Goal: Task Accomplishment & Management: Use online tool/utility

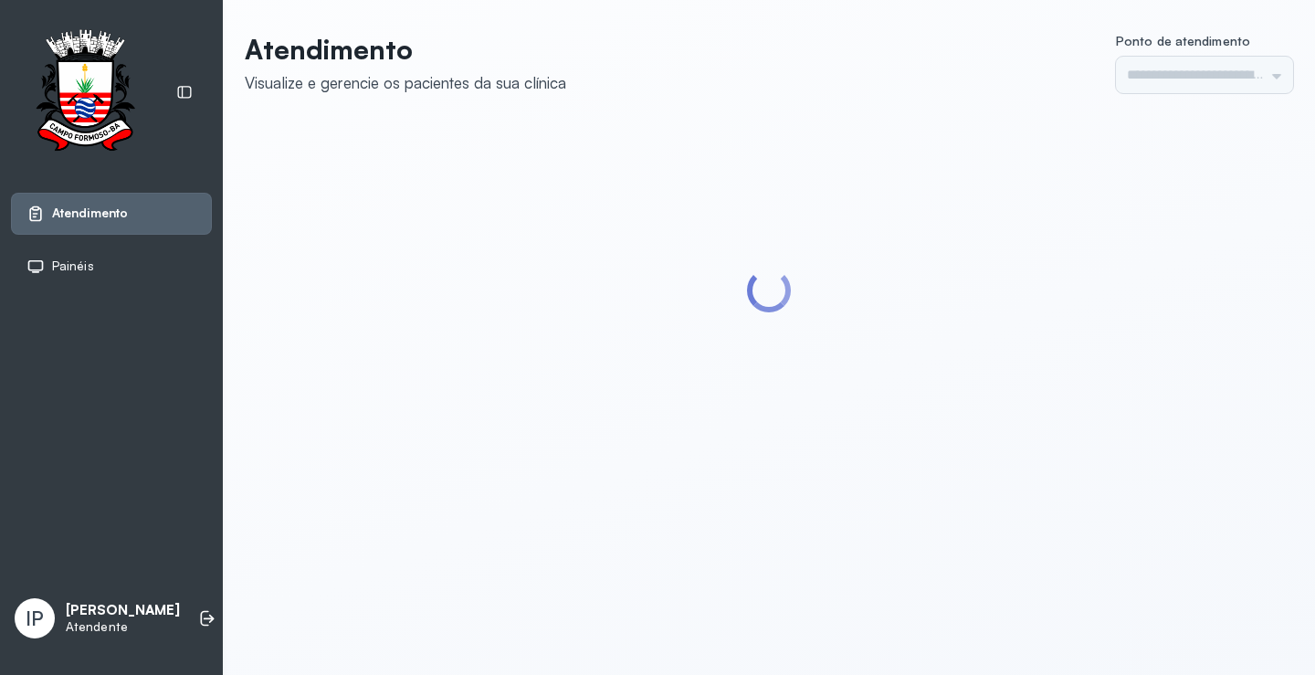
type input "*********"
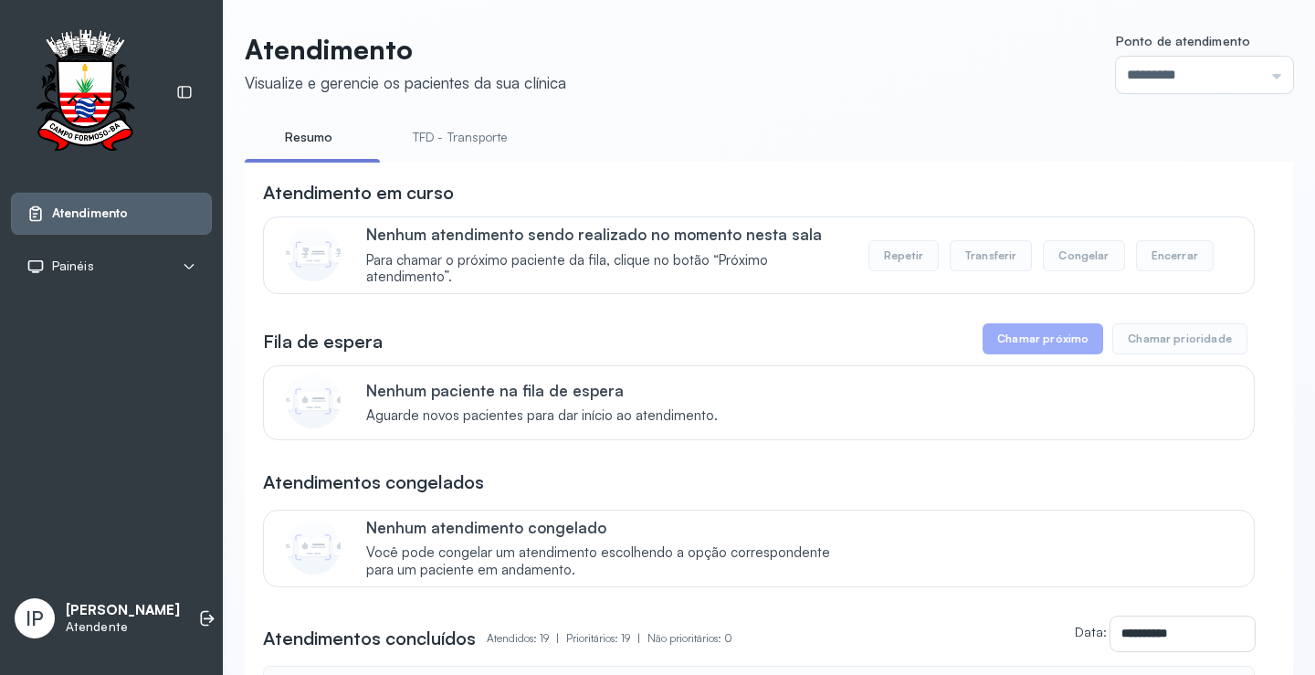
click at [456, 145] on link "TFD - Transporte" at bounding box center [459, 137] width 131 height 30
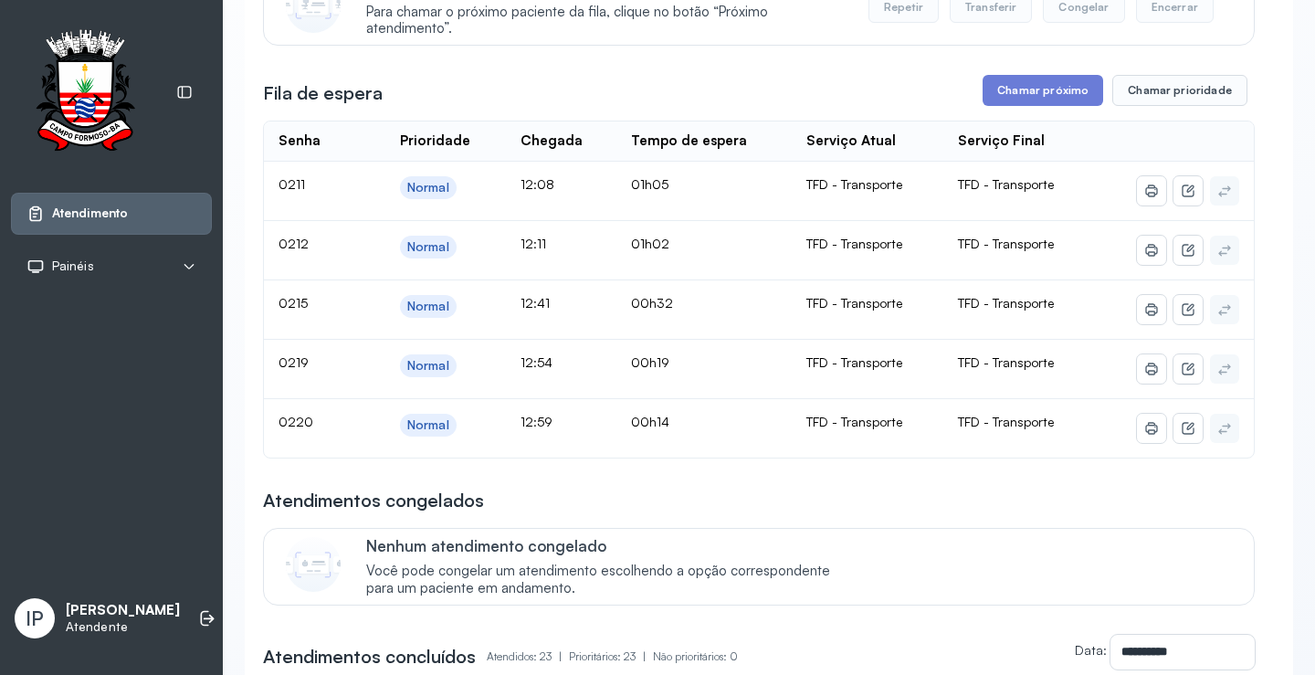
scroll to position [91, 0]
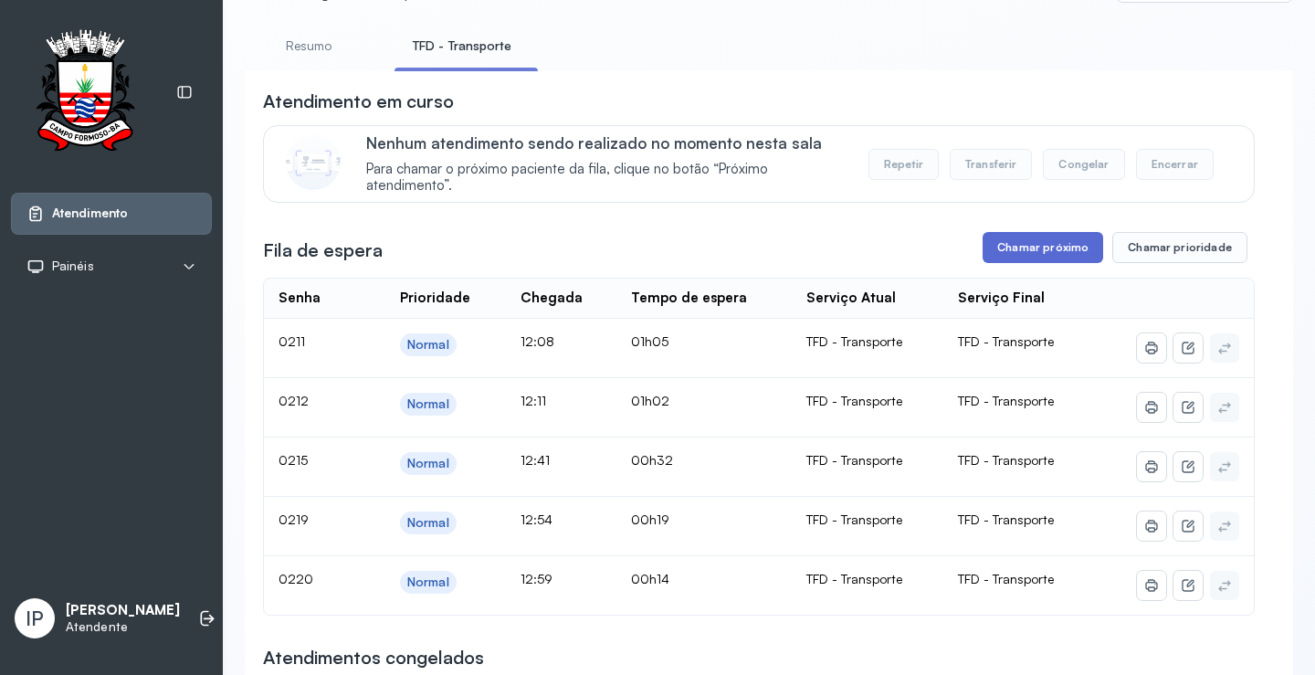
click at [1012, 252] on button "Chamar próximo" at bounding box center [1043, 247] width 121 height 31
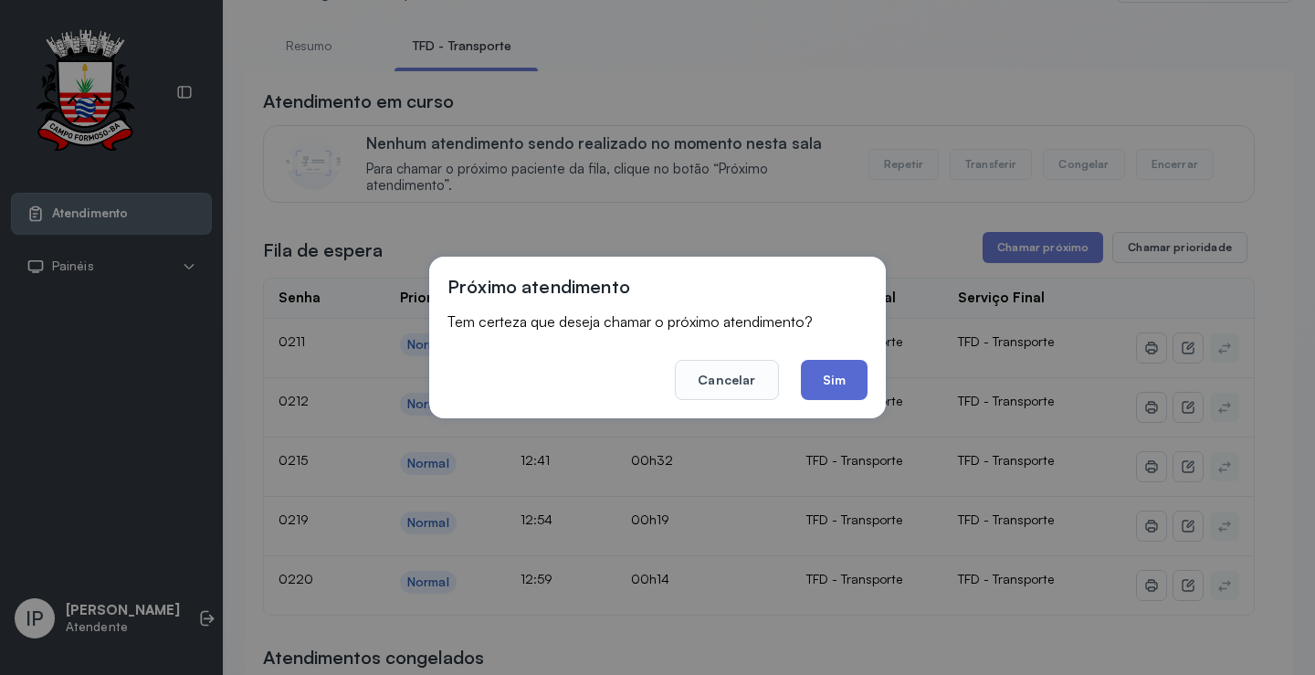
click at [862, 373] on button "Sim" at bounding box center [834, 380] width 67 height 40
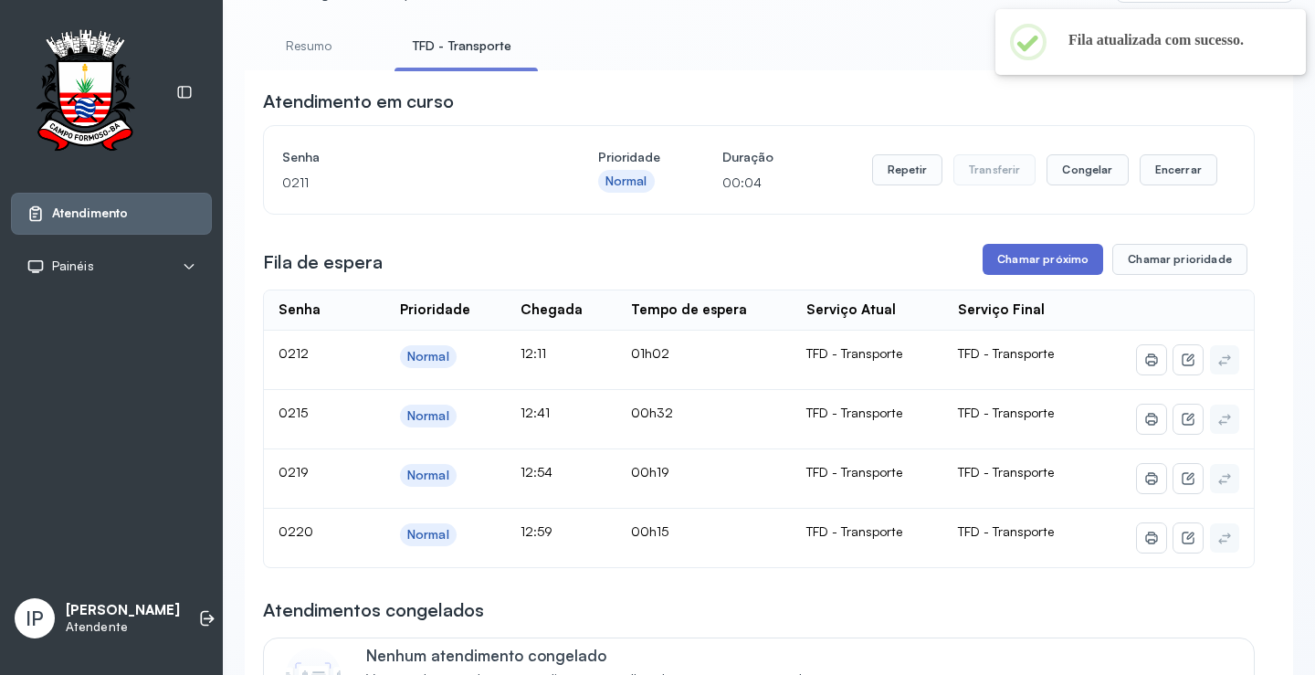
click at [1065, 266] on button "Chamar próximo" at bounding box center [1043, 259] width 121 height 31
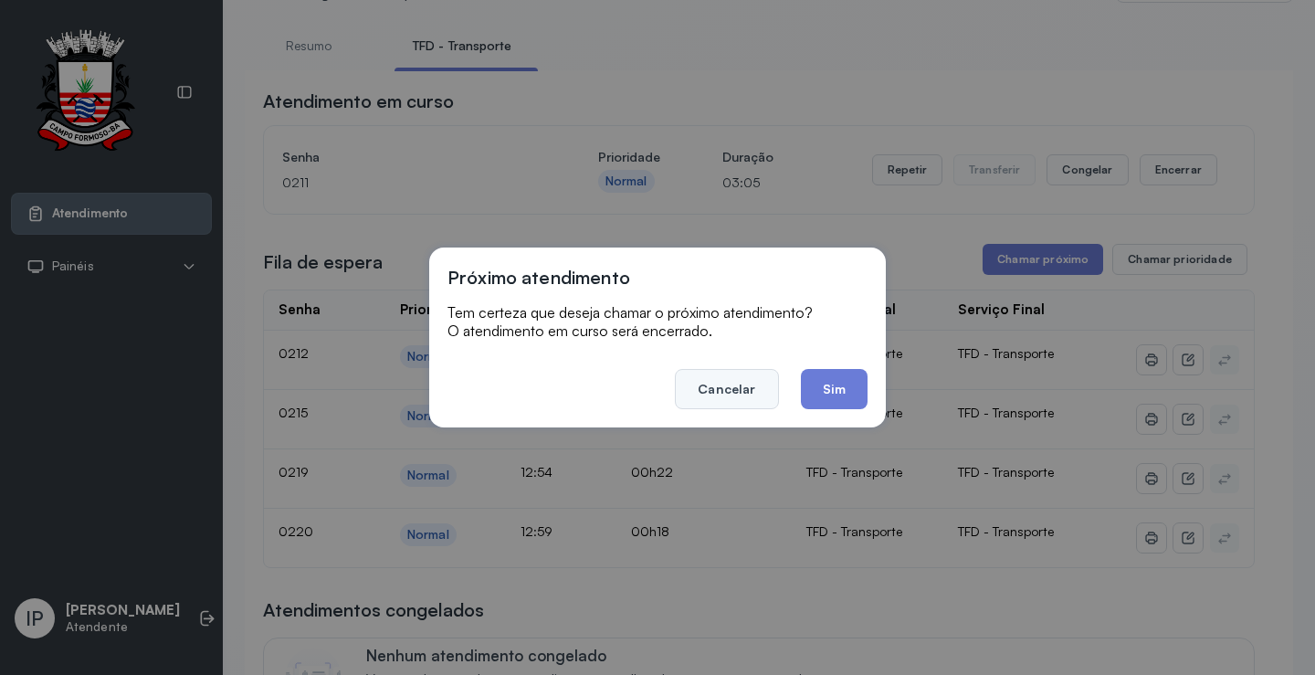
click at [763, 377] on button "Cancelar" at bounding box center [726, 389] width 103 height 40
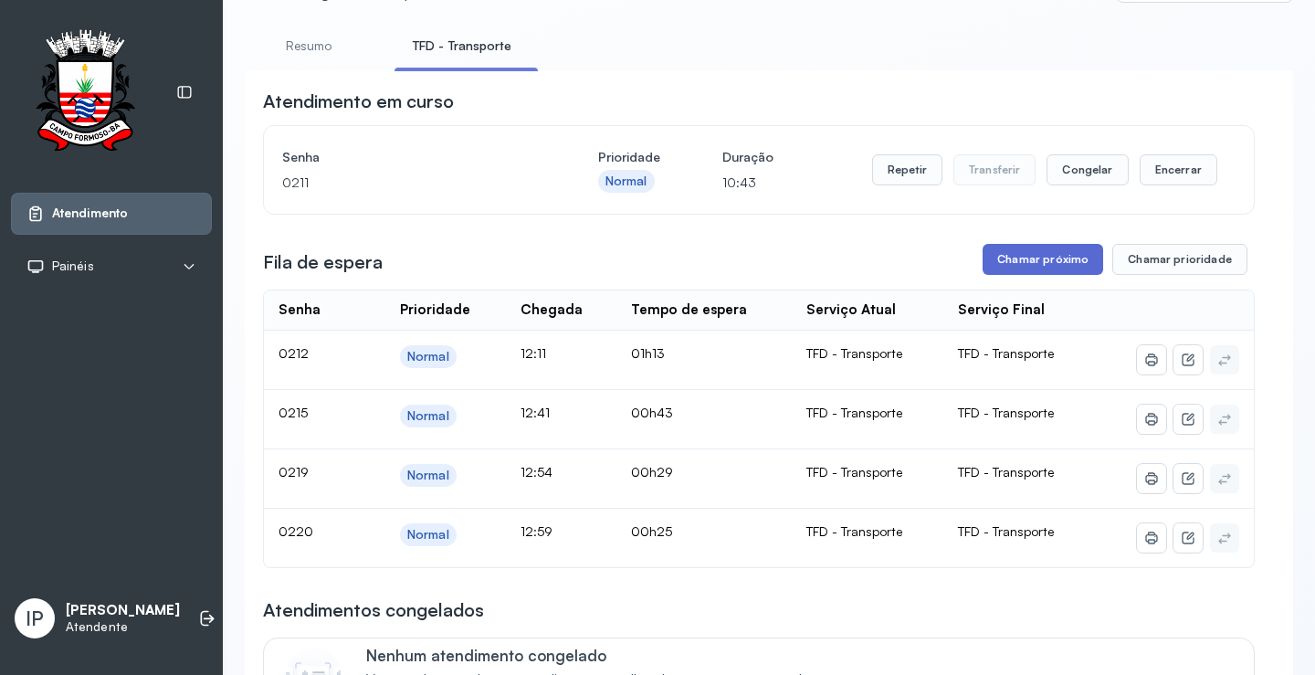
click at [1036, 254] on button "Chamar próximo" at bounding box center [1043, 259] width 121 height 31
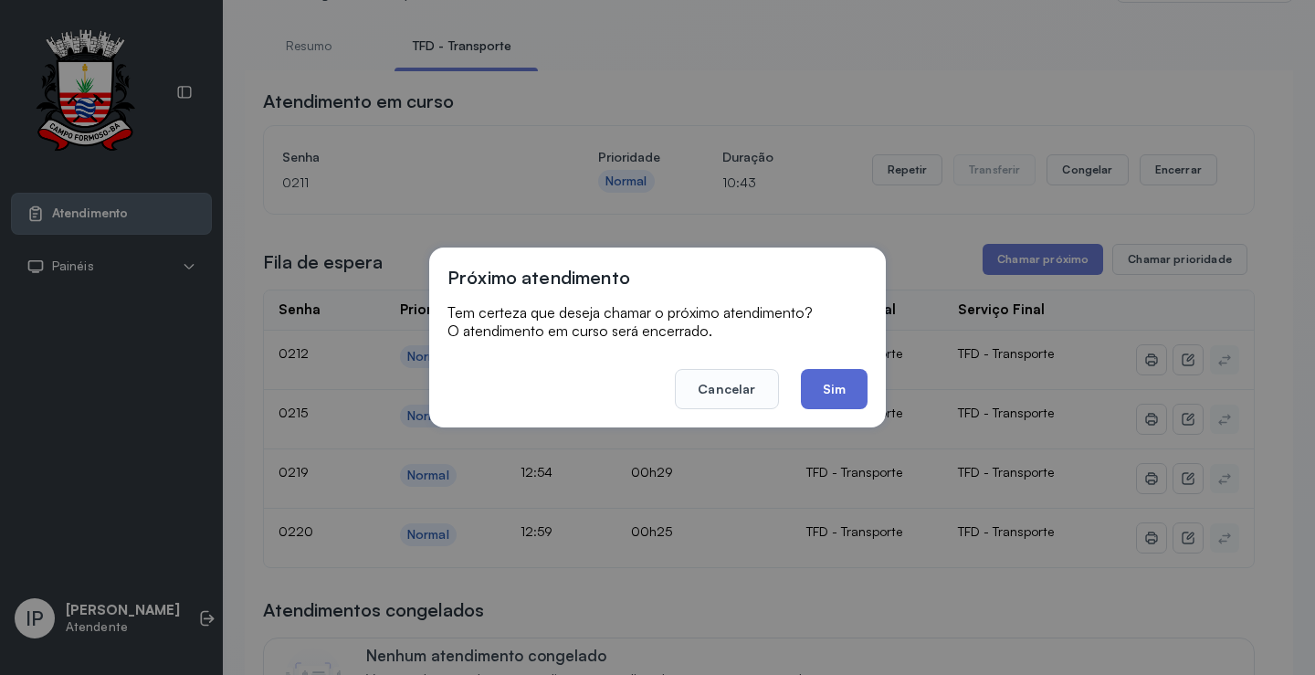
click at [825, 382] on button "Sim" at bounding box center [834, 389] width 67 height 40
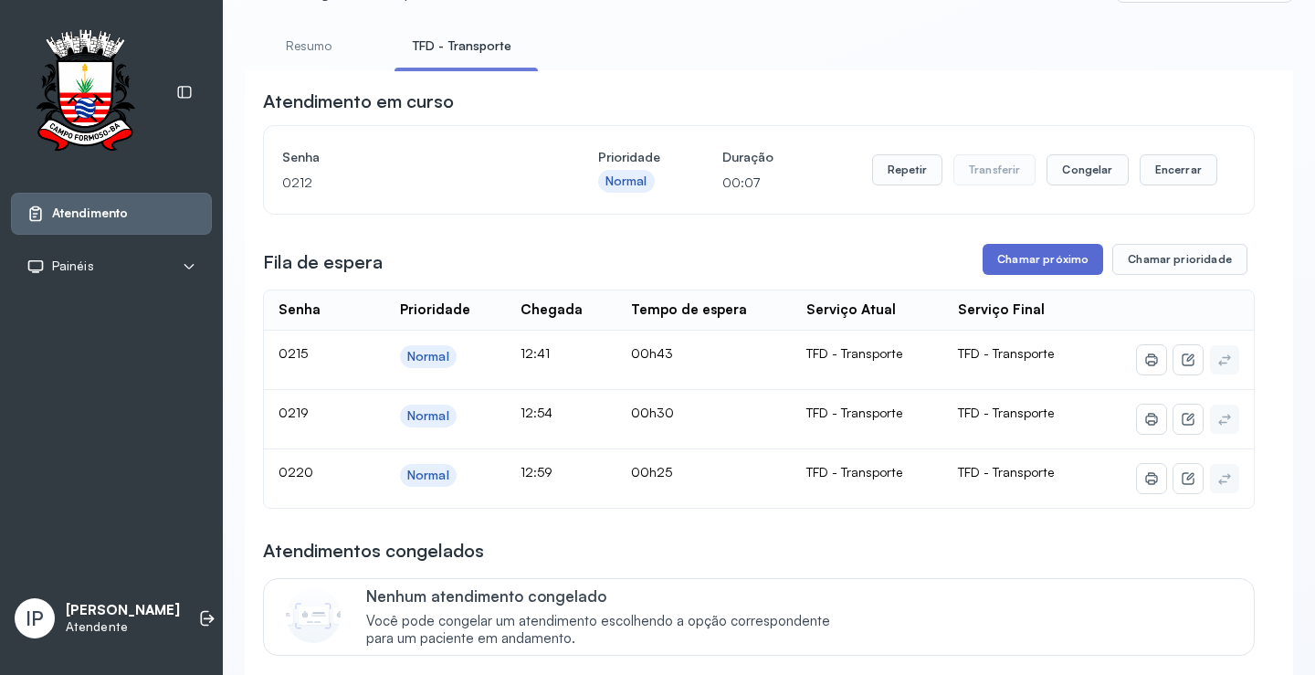
click at [1053, 254] on button "Chamar próximo" at bounding box center [1043, 259] width 121 height 31
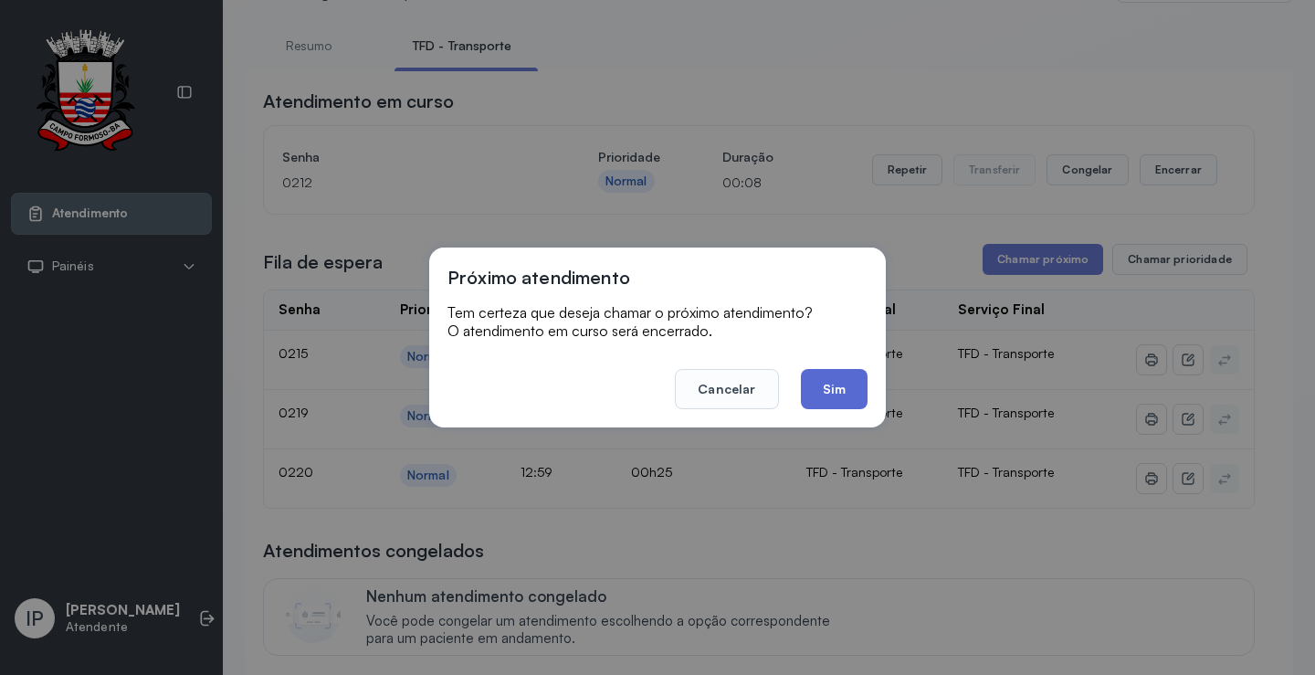
click at [823, 378] on button "Sim" at bounding box center [834, 389] width 67 height 40
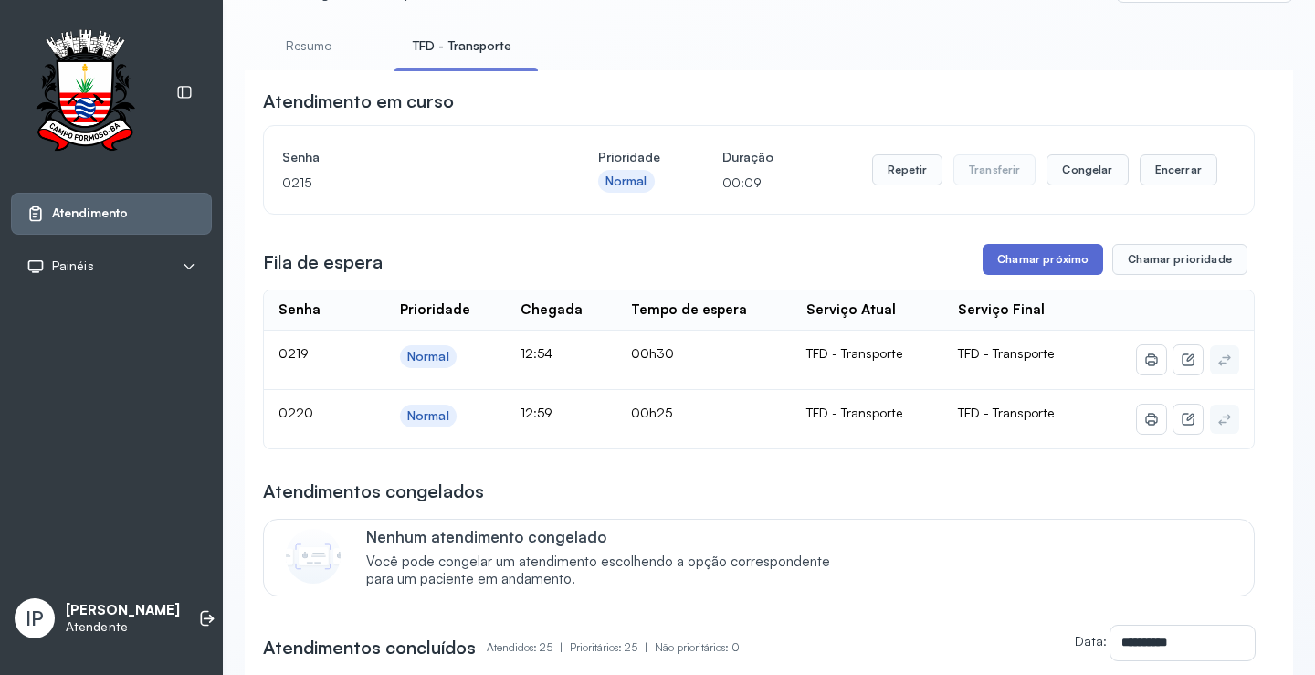
click at [998, 257] on button "Chamar próximo" at bounding box center [1043, 259] width 121 height 31
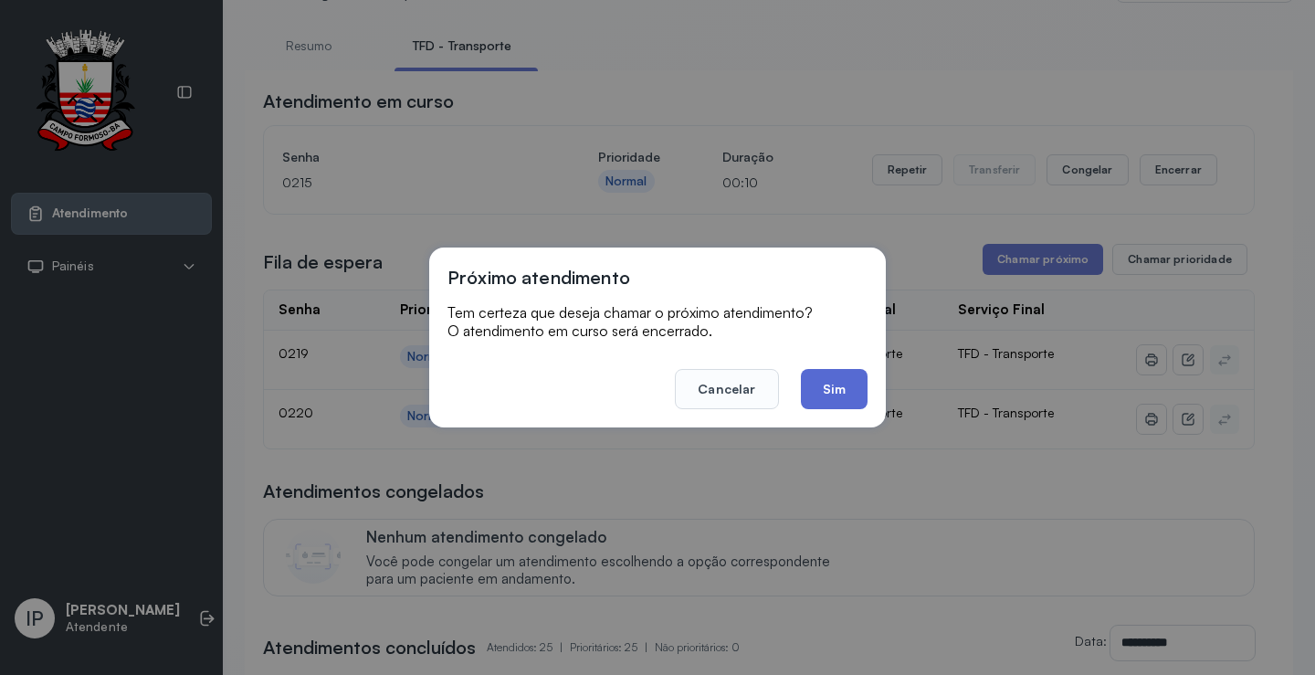
click at [818, 377] on button "Sim" at bounding box center [834, 389] width 67 height 40
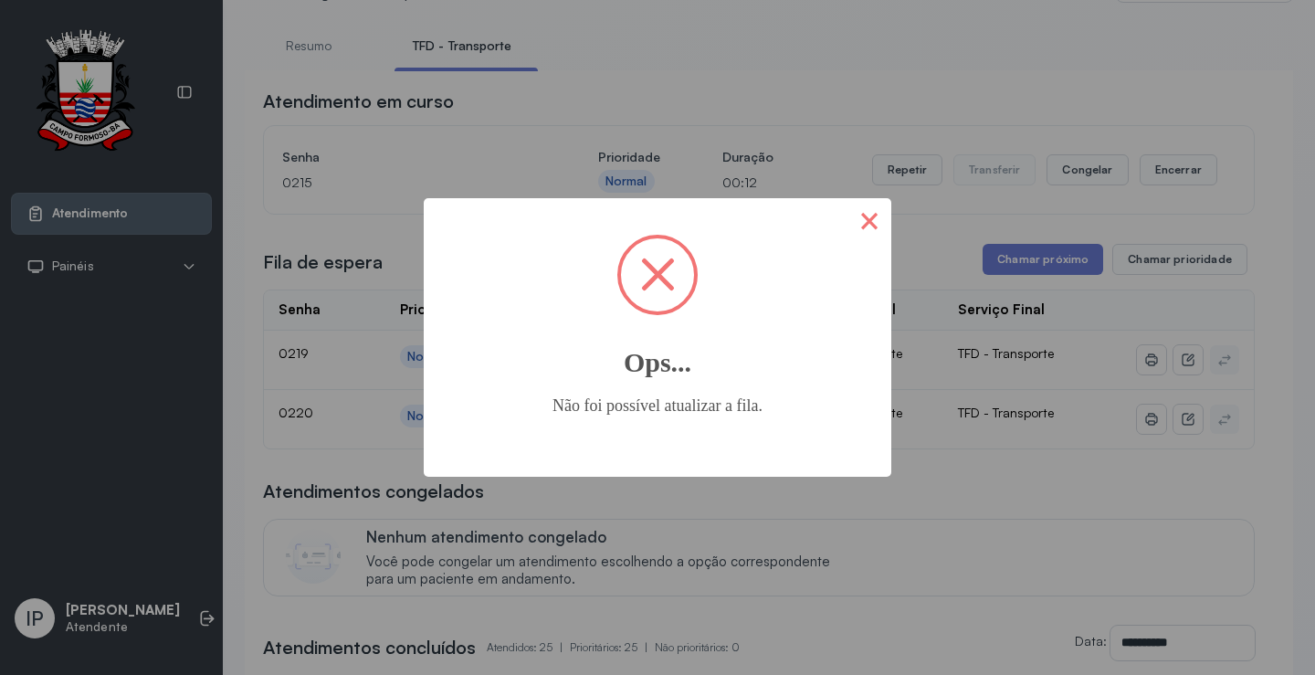
click at [865, 217] on button "×" at bounding box center [869, 220] width 44 height 44
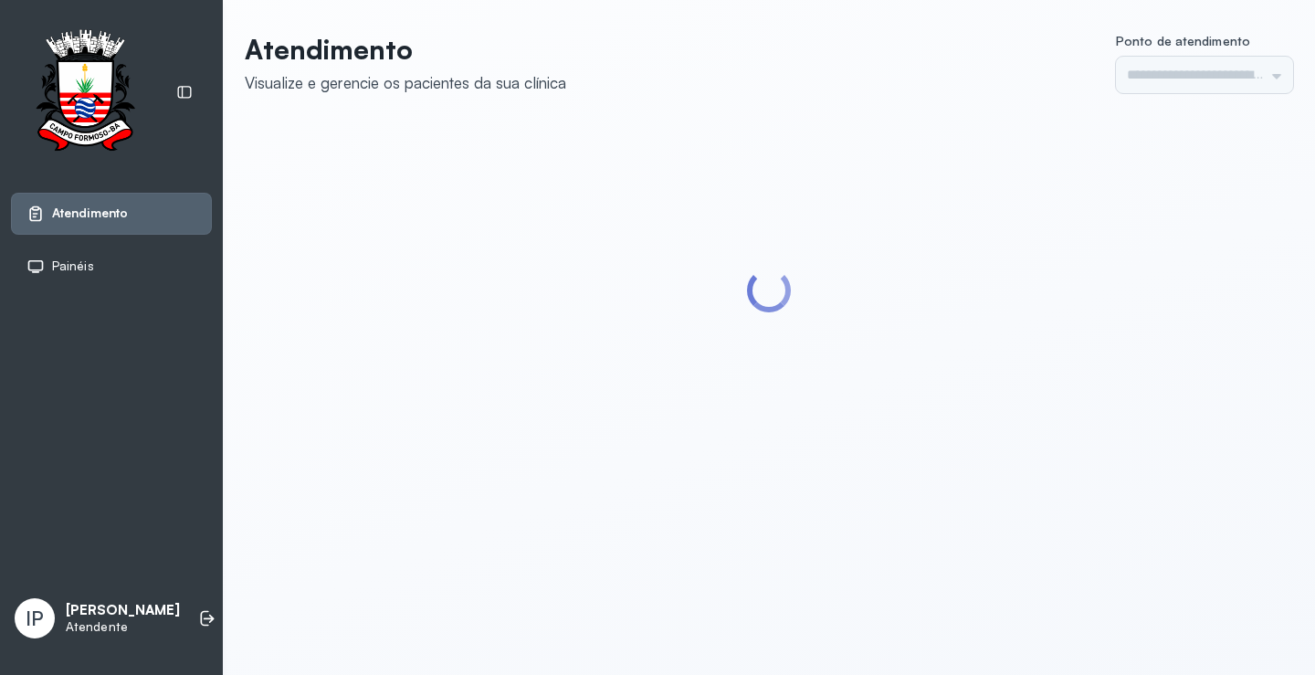
type input "*********"
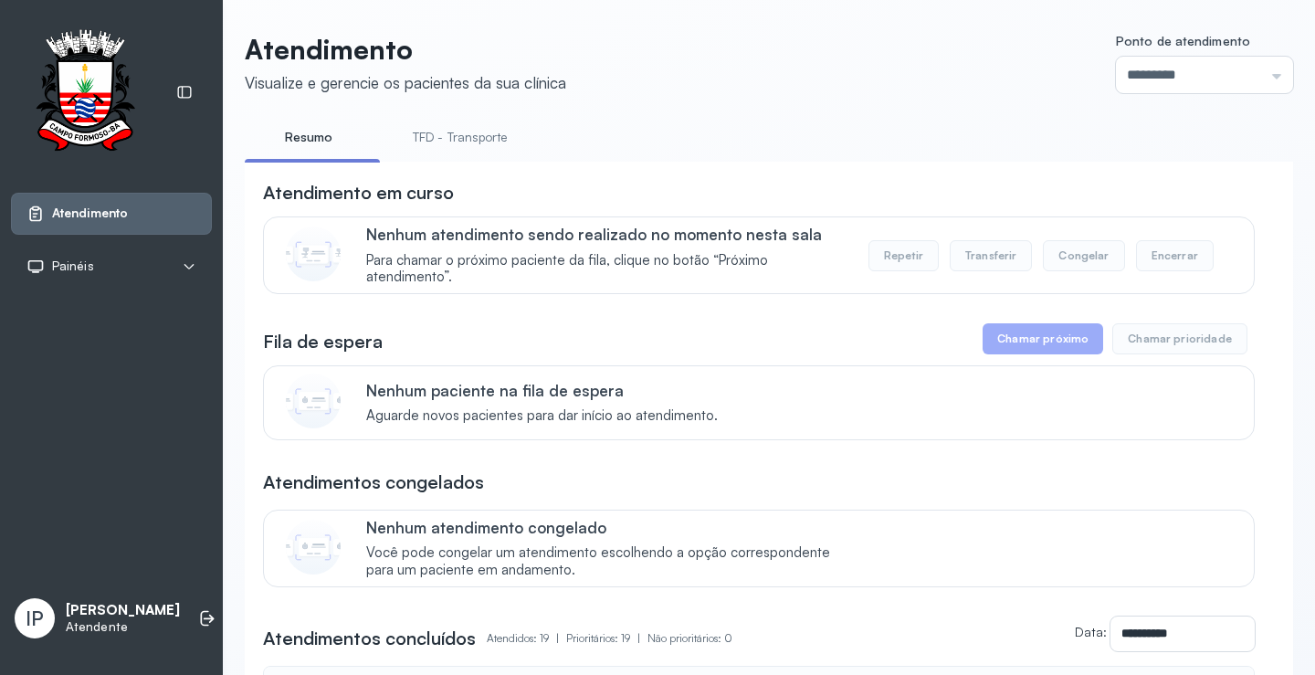
click at [471, 134] on link "TFD - Transporte" at bounding box center [459, 137] width 131 height 30
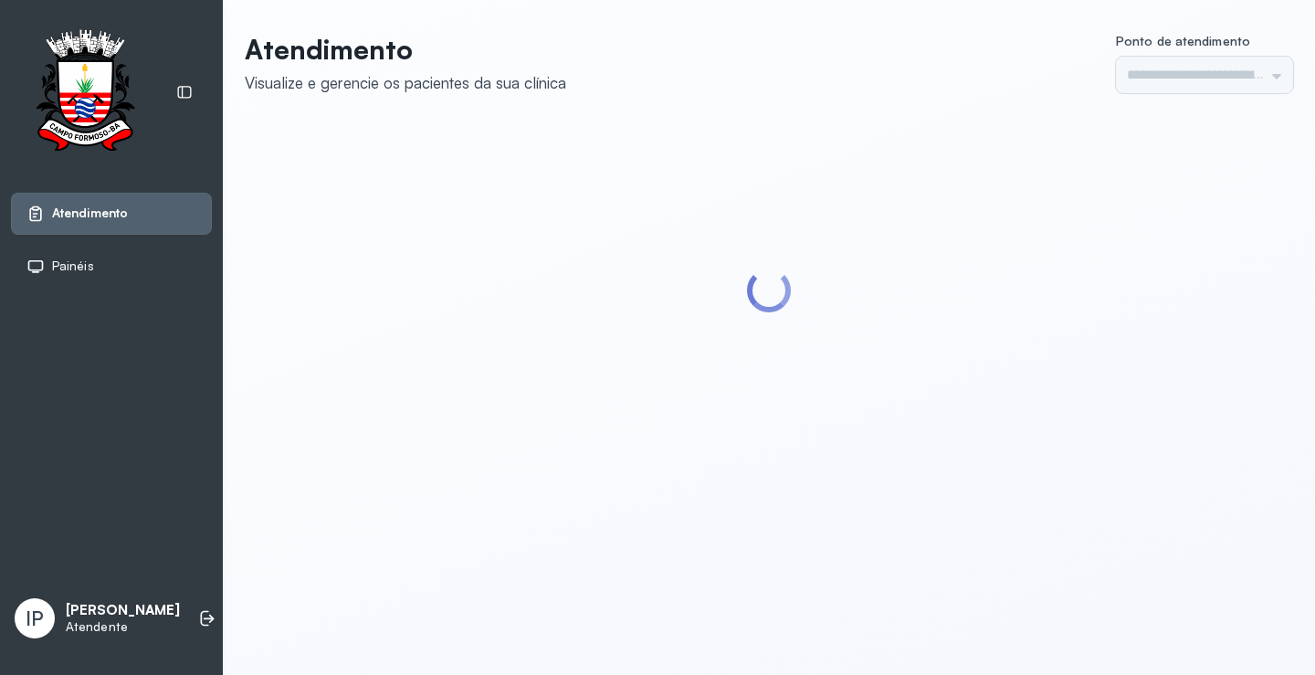
type input "*********"
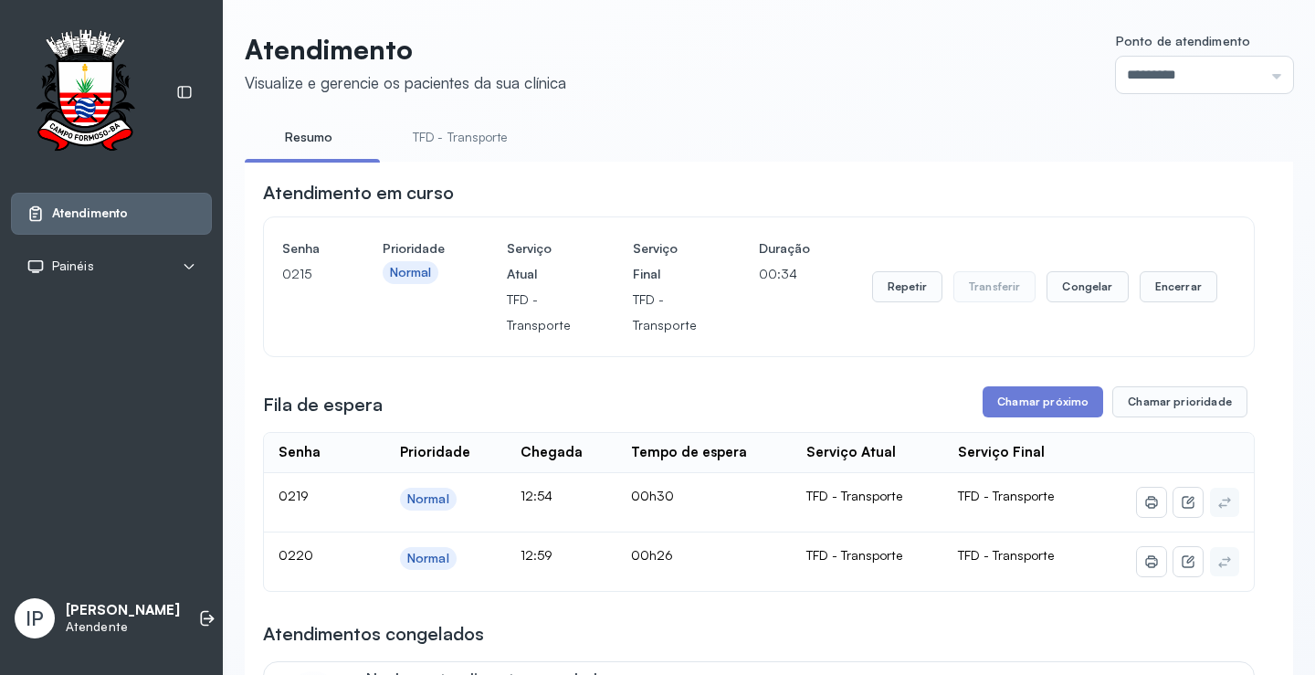
click at [491, 131] on link "TFD - Transporte" at bounding box center [459, 137] width 131 height 30
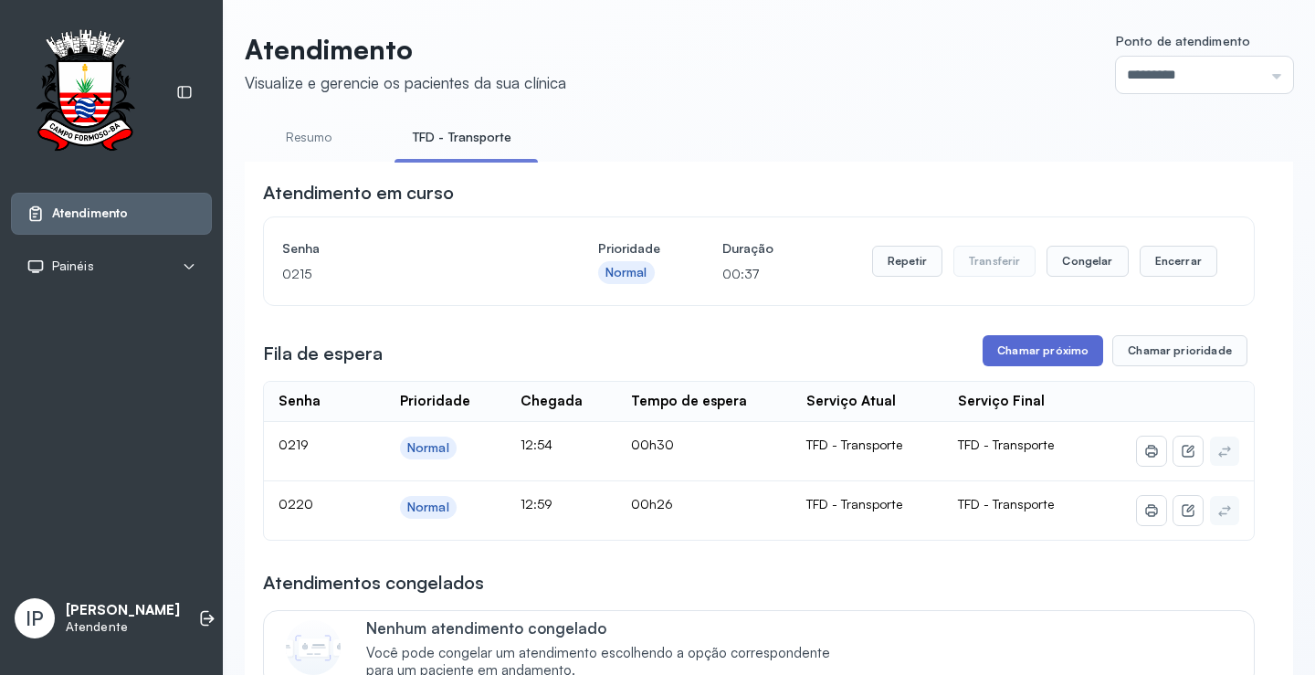
click at [1053, 363] on button "Chamar próximo" at bounding box center [1043, 350] width 121 height 31
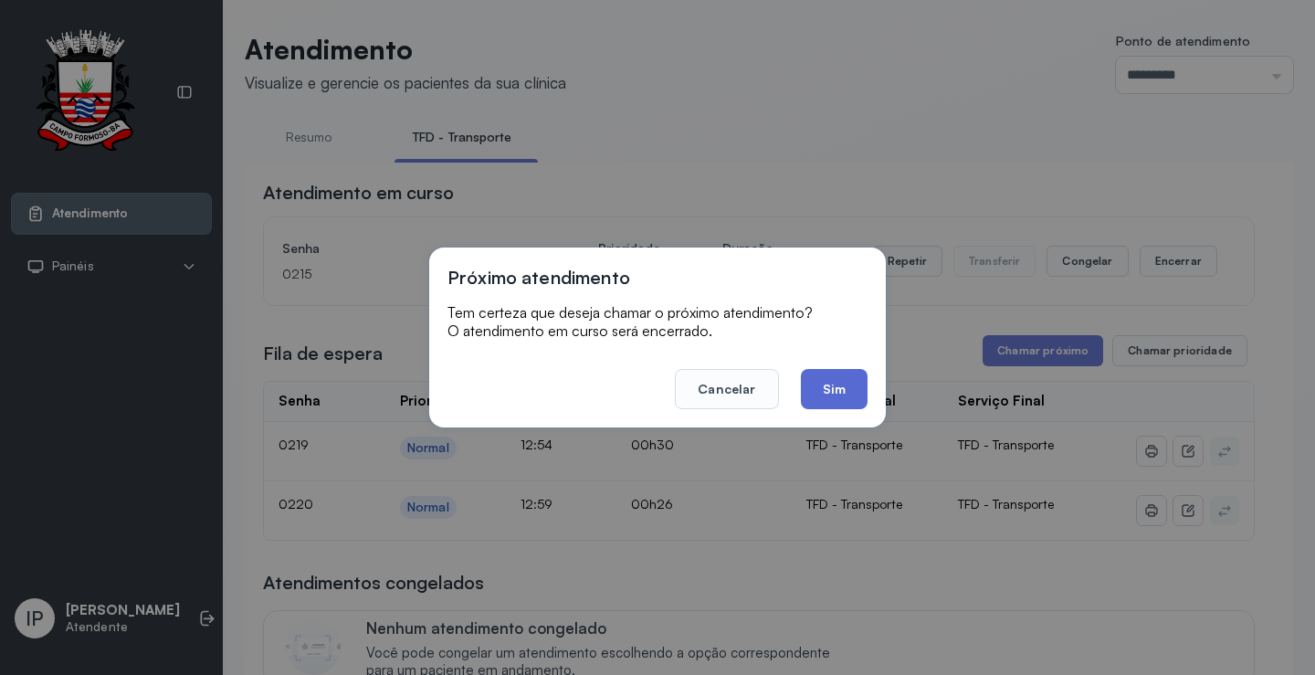
click at [859, 384] on button "Sim" at bounding box center [834, 389] width 67 height 40
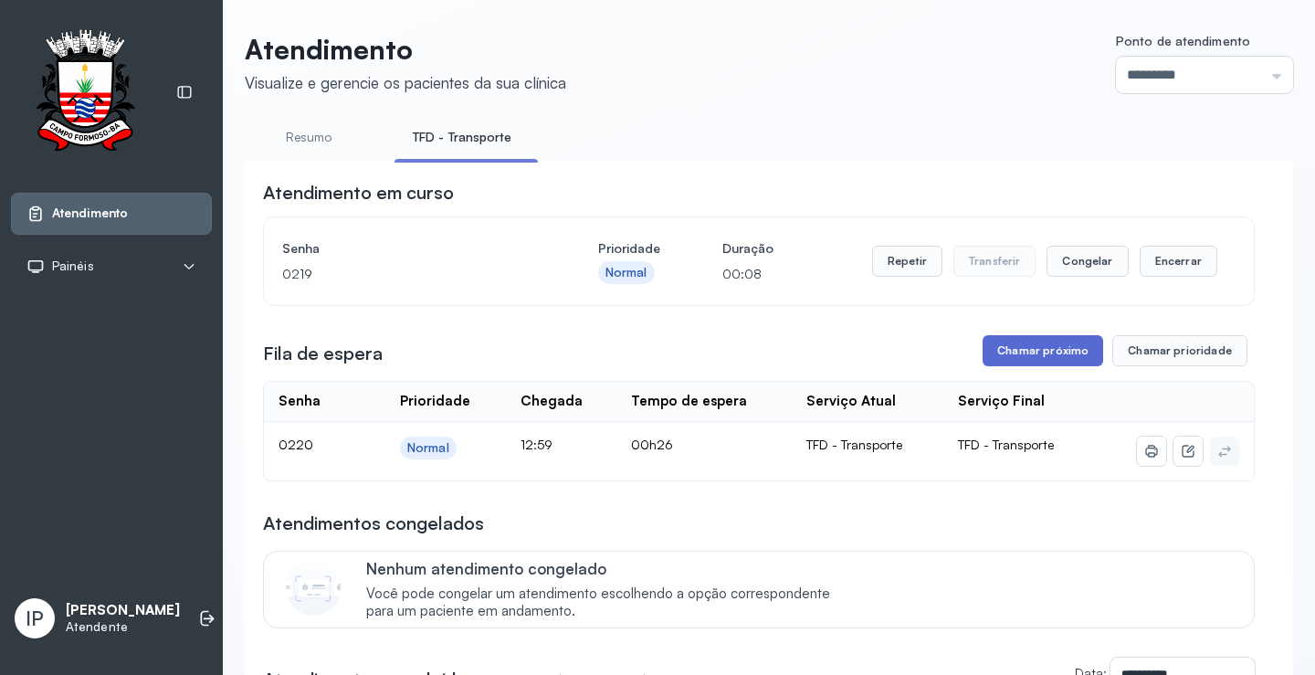
click at [1008, 347] on button "Chamar próximo" at bounding box center [1043, 350] width 121 height 31
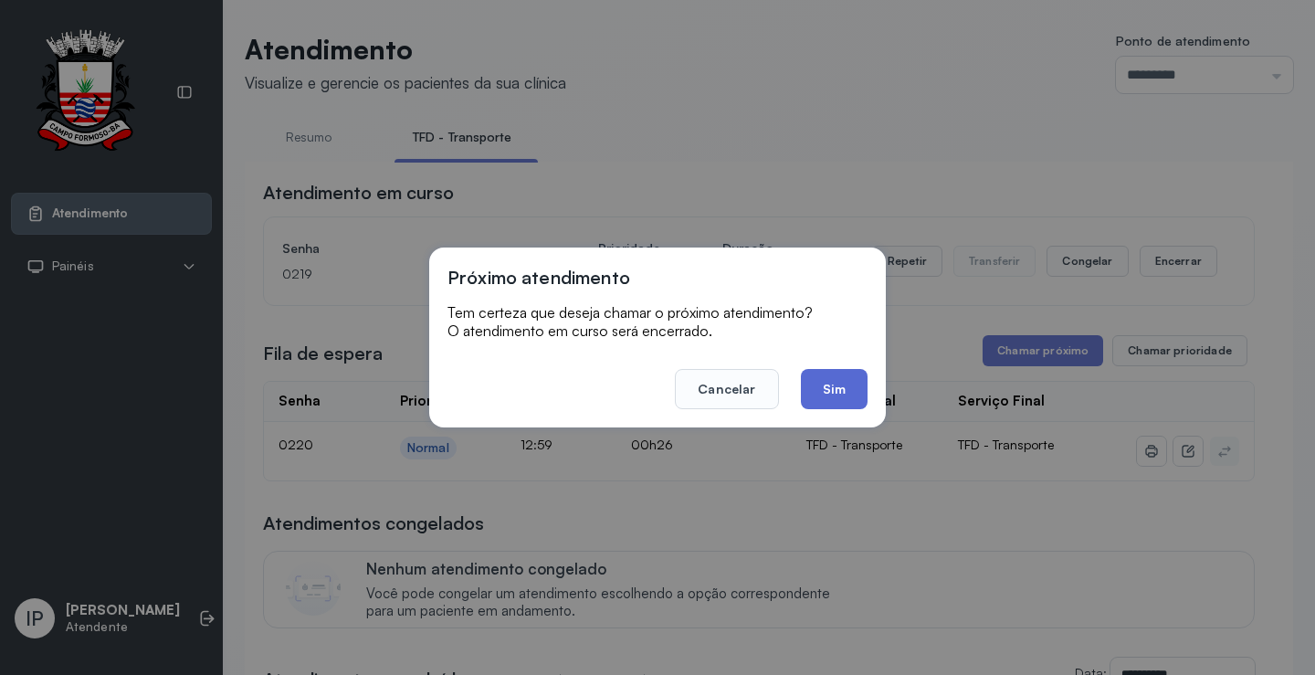
click at [834, 377] on button "Sim" at bounding box center [834, 389] width 67 height 40
